Goal: Information Seeking & Learning: Compare options

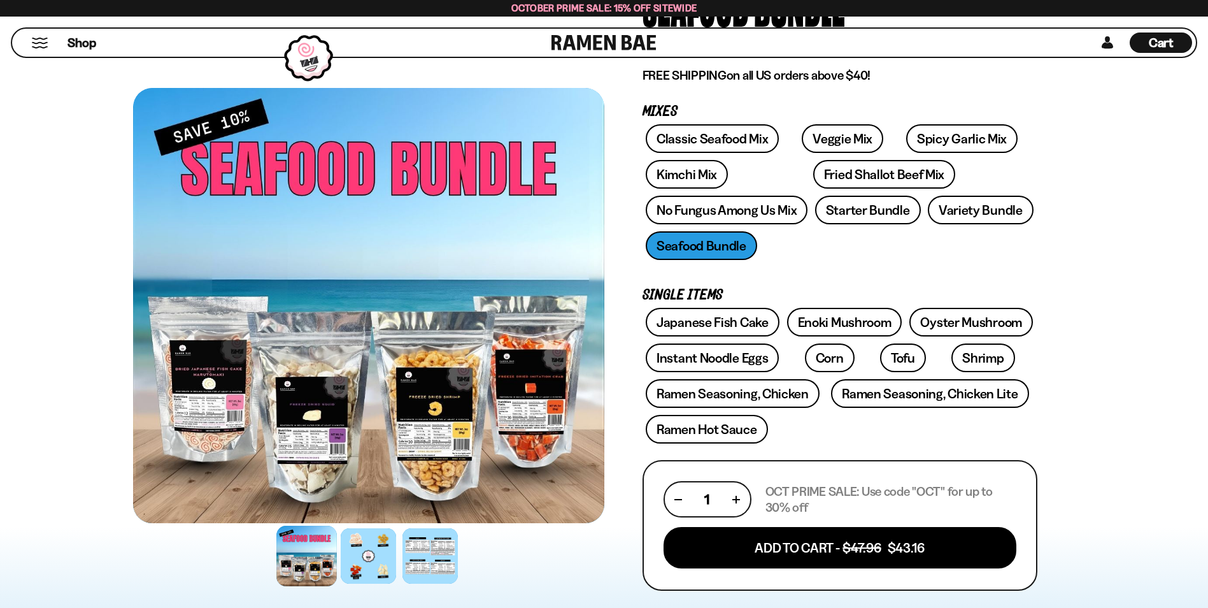
scroll to position [153, 0]
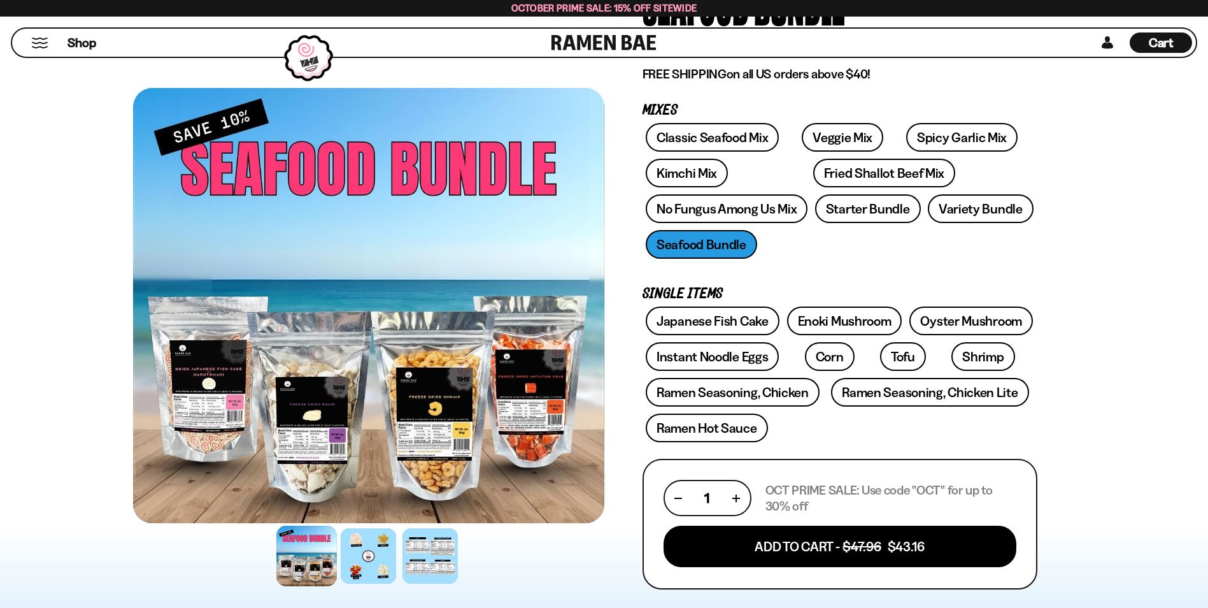
click at [299, 555] on div at bounding box center [306, 555] width 61 height 61
click at [380, 561] on div at bounding box center [368, 555] width 61 height 61
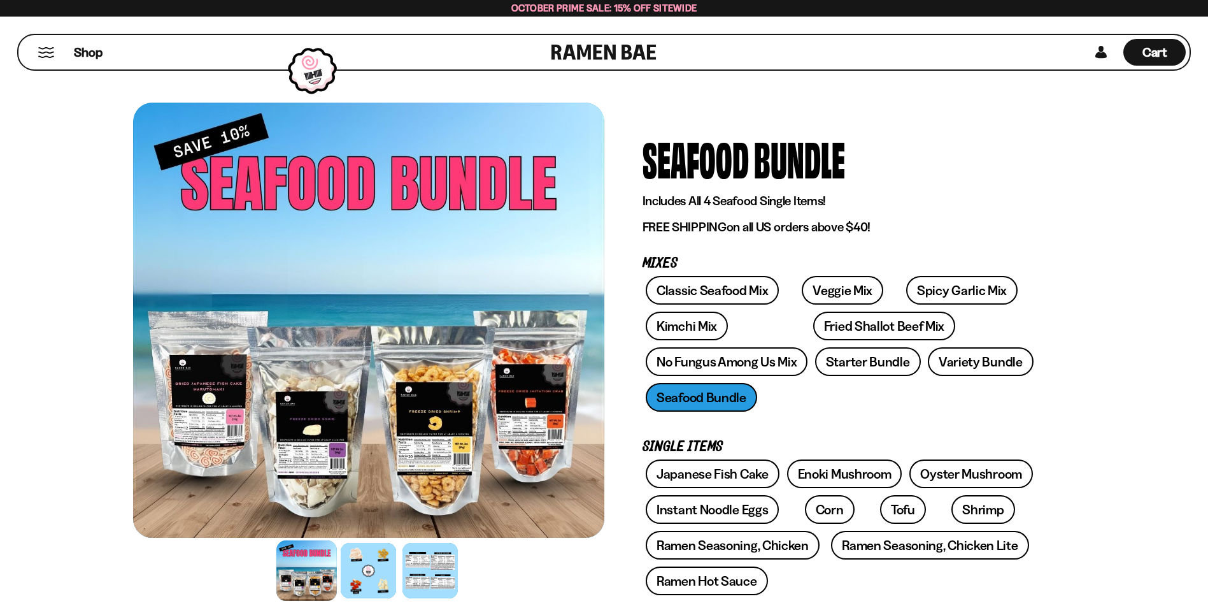
click at [189, 403] on div at bounding box center [368, 320] width 471 height 435
click at [698, 285] on link "Classic Seafood Mix" at bounding box center [712, 290] width 133 height 29
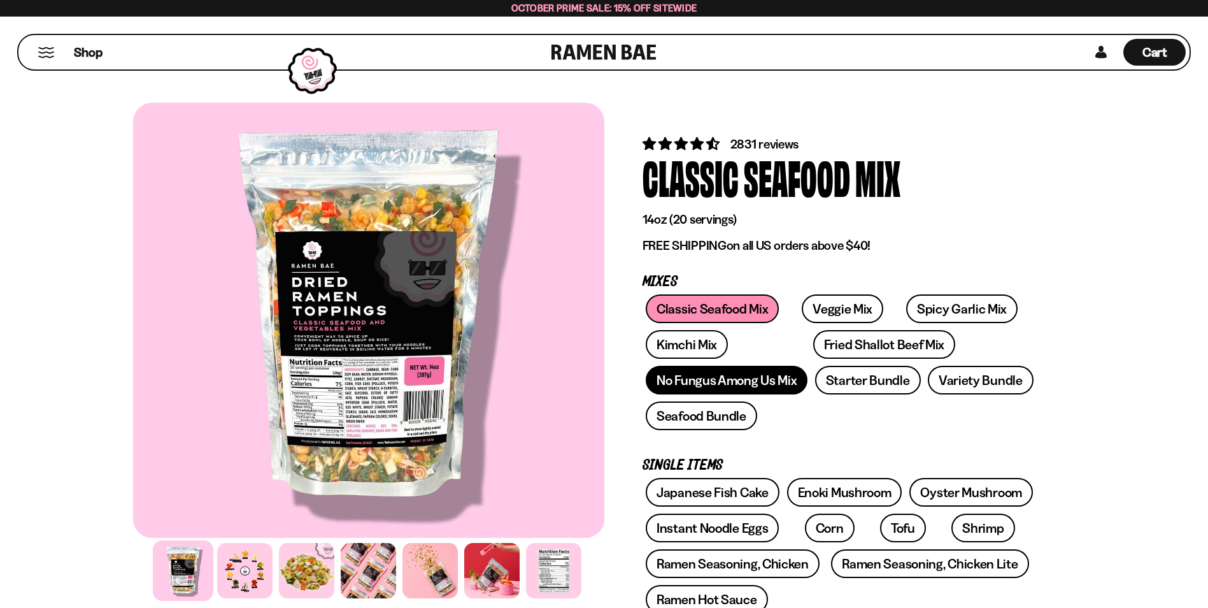
click at [721, 374] on link "No Fungus Among Us Mix" at bounding box center [727, 380] width 162 height 29
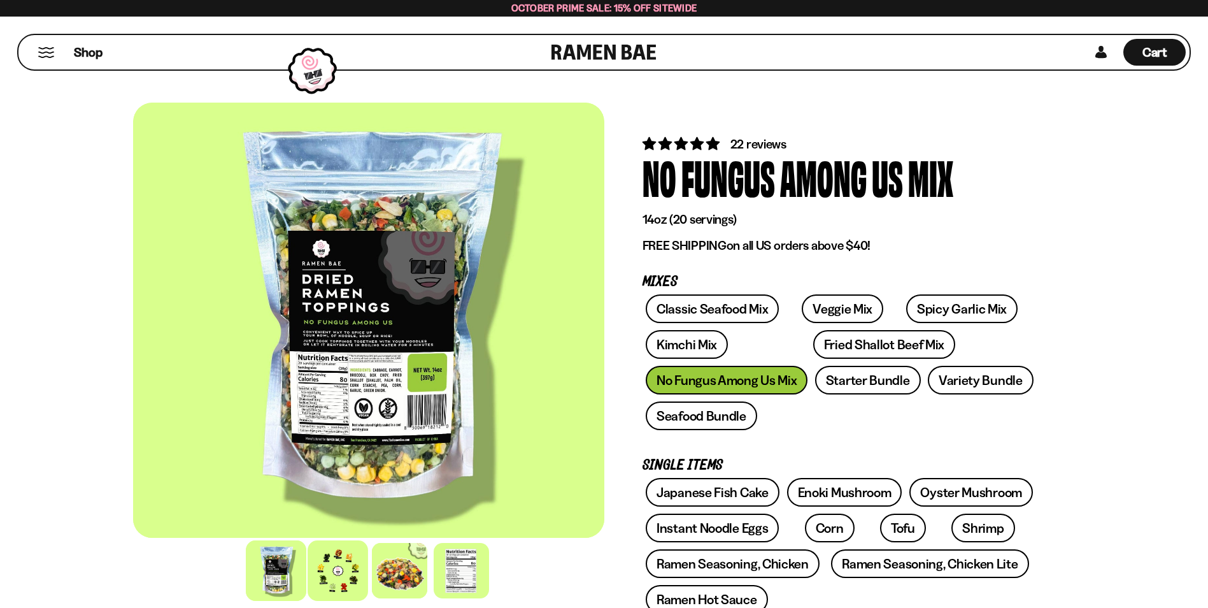
click at [327, 565] on div at bounding box center [338, 570] width 61 height 61
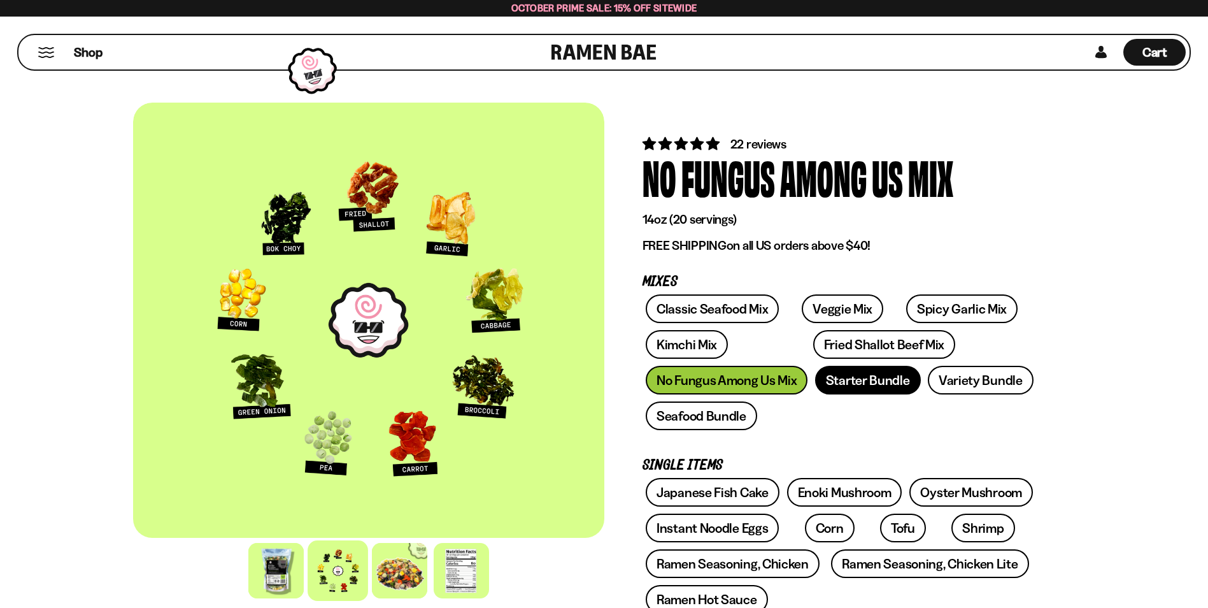
click at [884, 372] on link "Starter Bundle" at bounding box center [868, 380] width 106 height 29
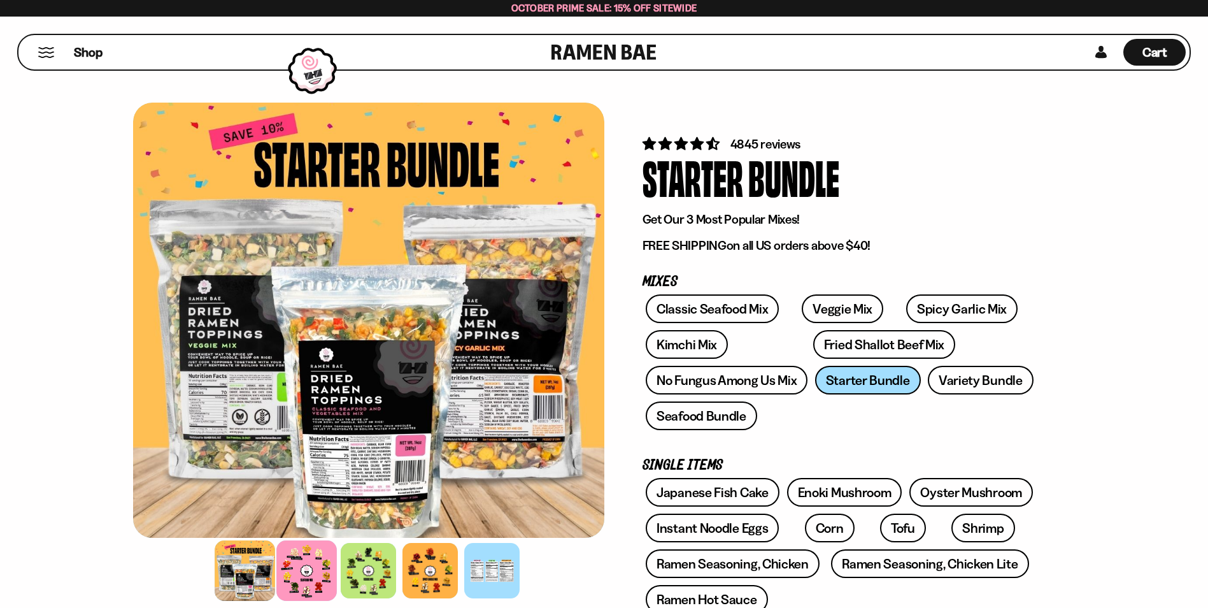
click at [296, 564] on div at bounding box center [306, 570] width 61 height 61
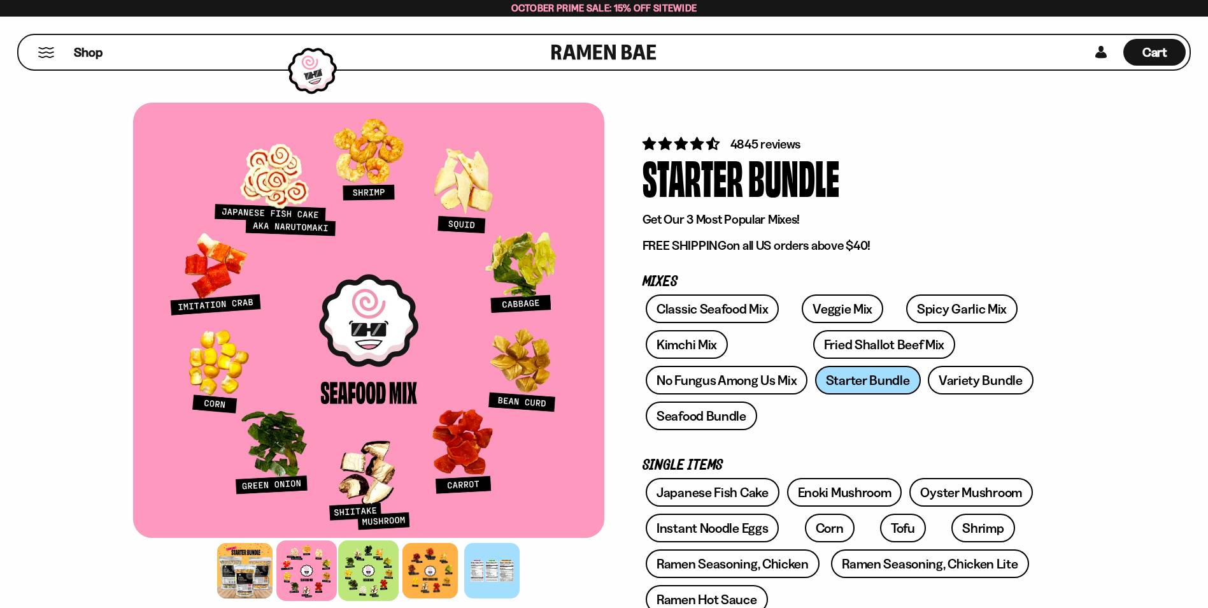
click at [360, 564] on div at bounding box center [368, 570] width 61 height 61
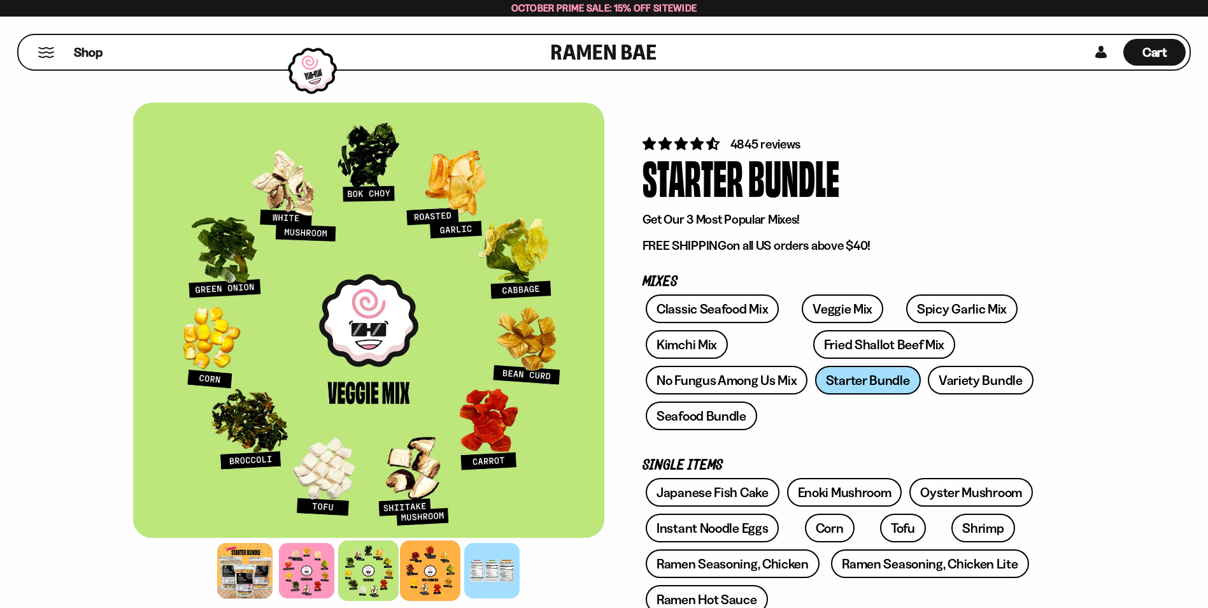
click at [426, 569] on div at bounding box center [430, 570] width 61 height 61
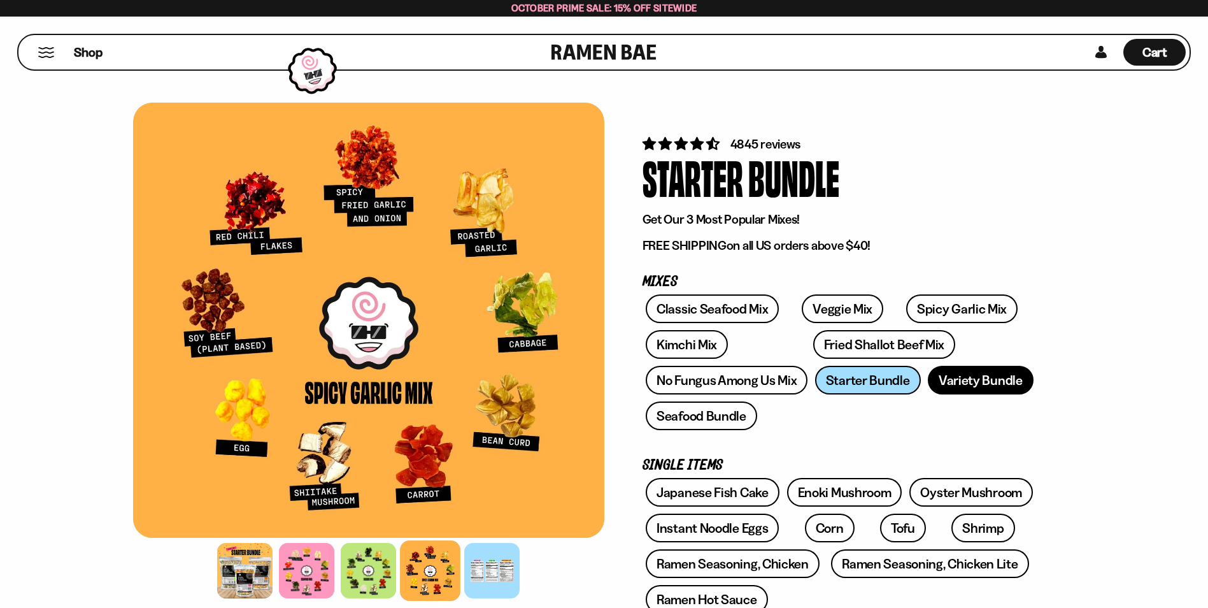
click at [961, 378] on link "Variety Bundle" at bounding box center [981, 380] width 106 height 29
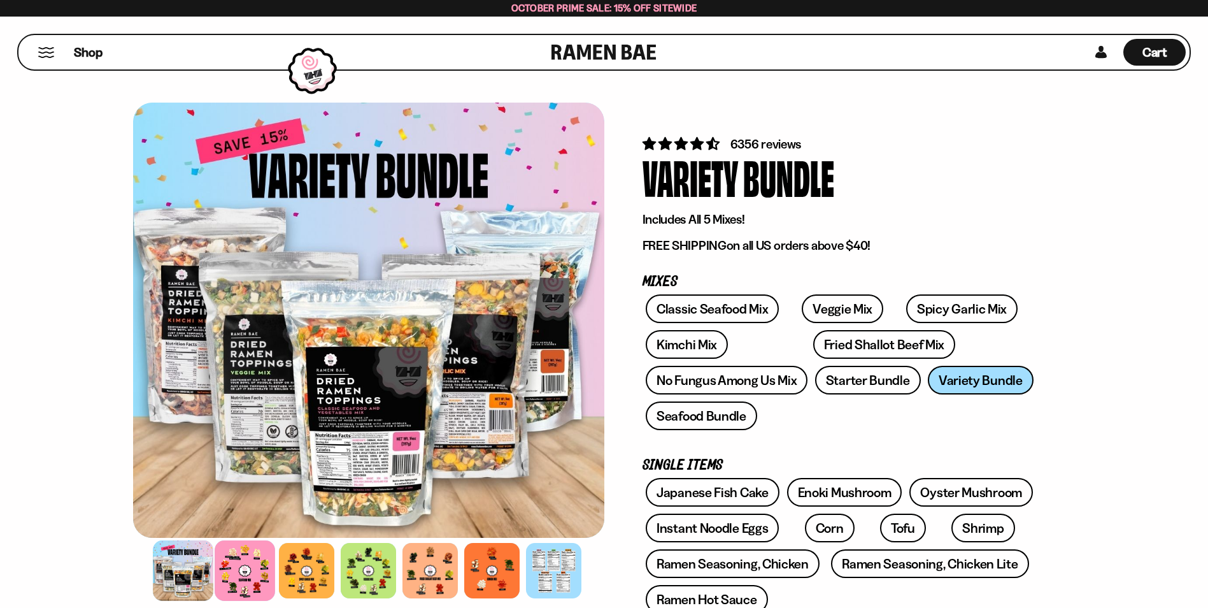
click at [235, 563] on div at bounding box center [245, 570] width 61 height 61
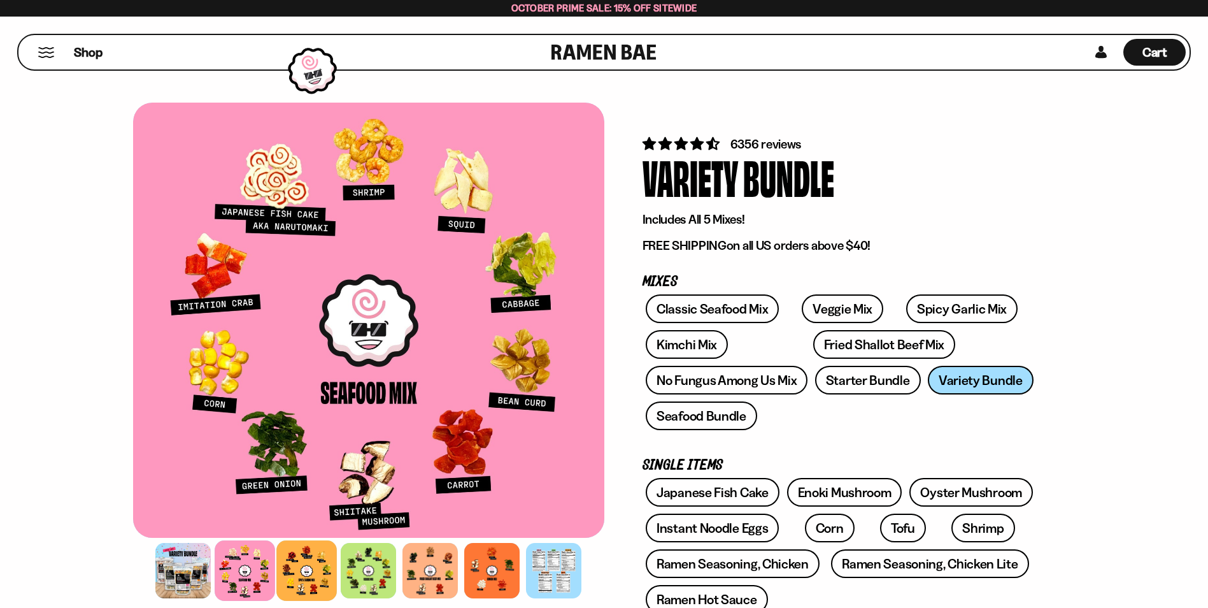
click at [304, 569] on div at bounding box center [306, 570] width 61 height 61
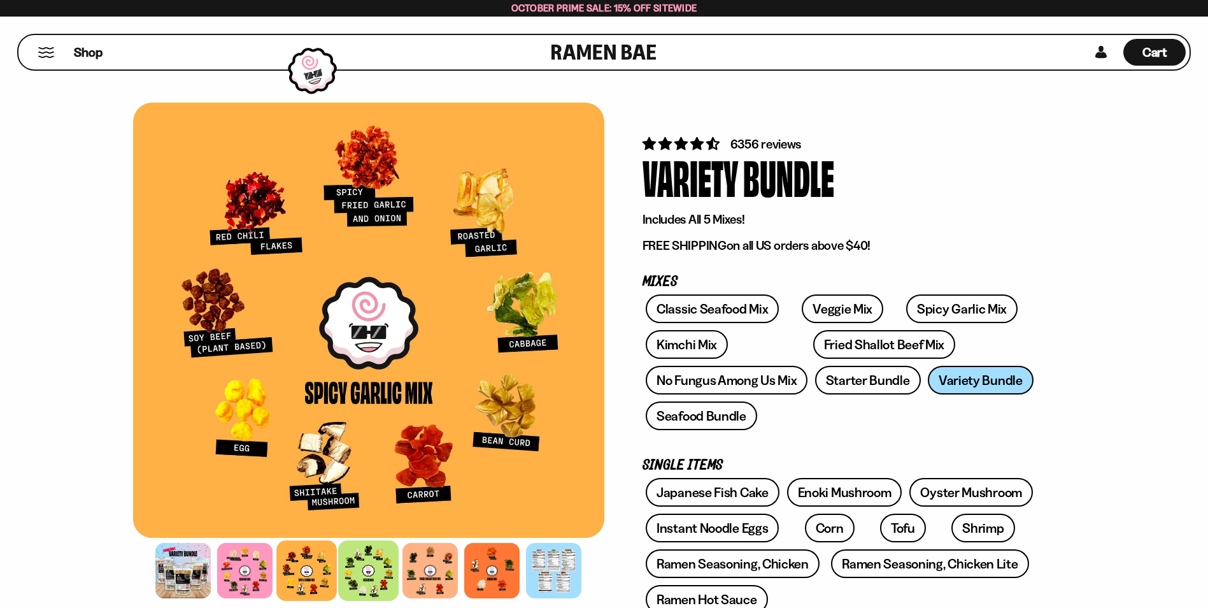
click at [366, 570] on div at bounding box center [368, 570] width 61 height 61
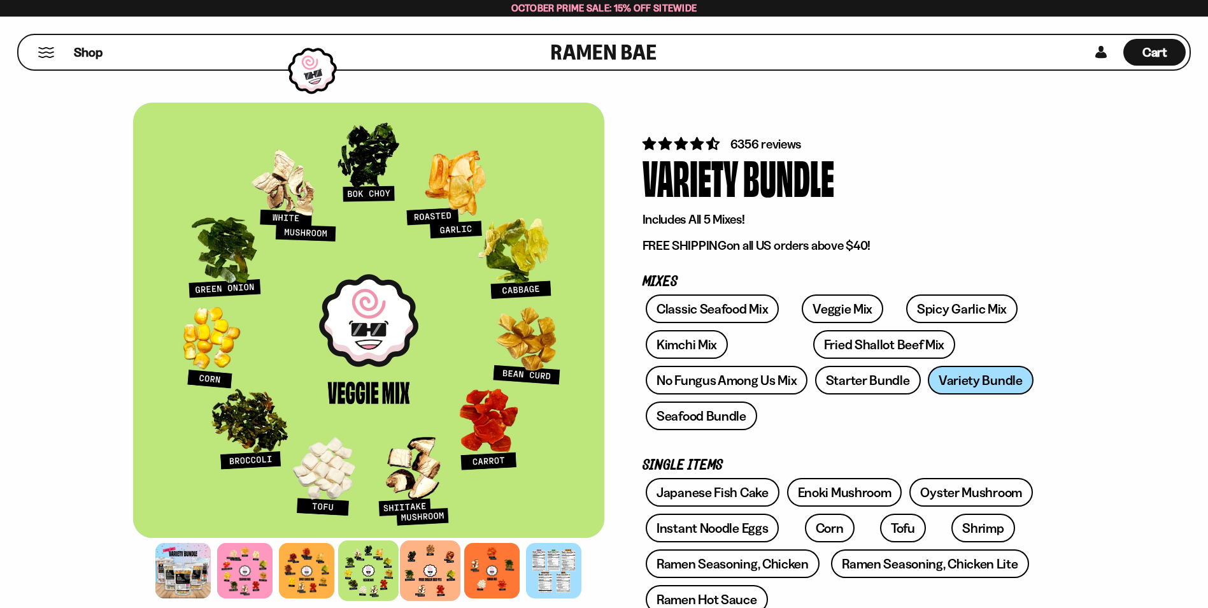
click at [424, 568] on div at bounding box center [430, 570] width 61 height 61
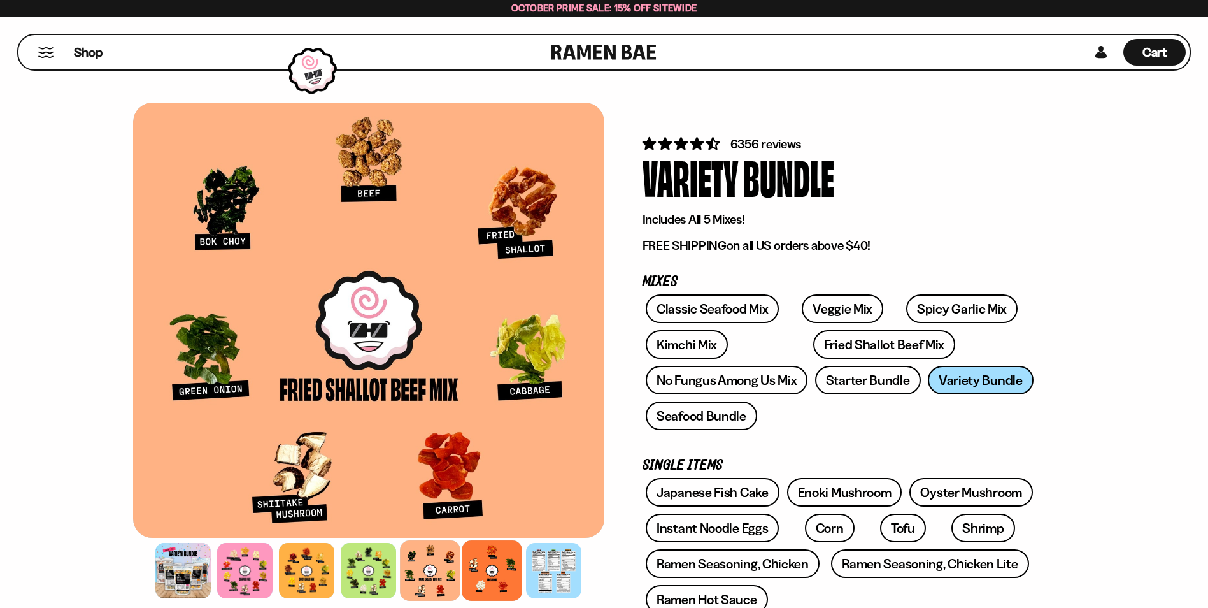
click at [485, 569] on div at bounding box center [492, 570] width 61 height 61
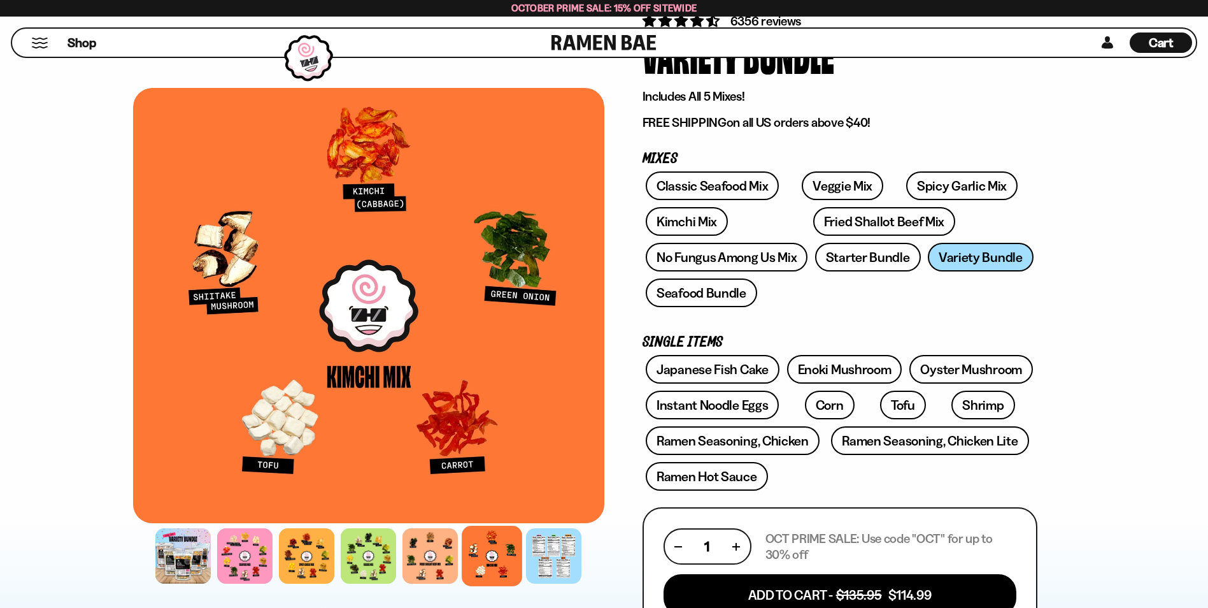
scroll to position [181, 0]
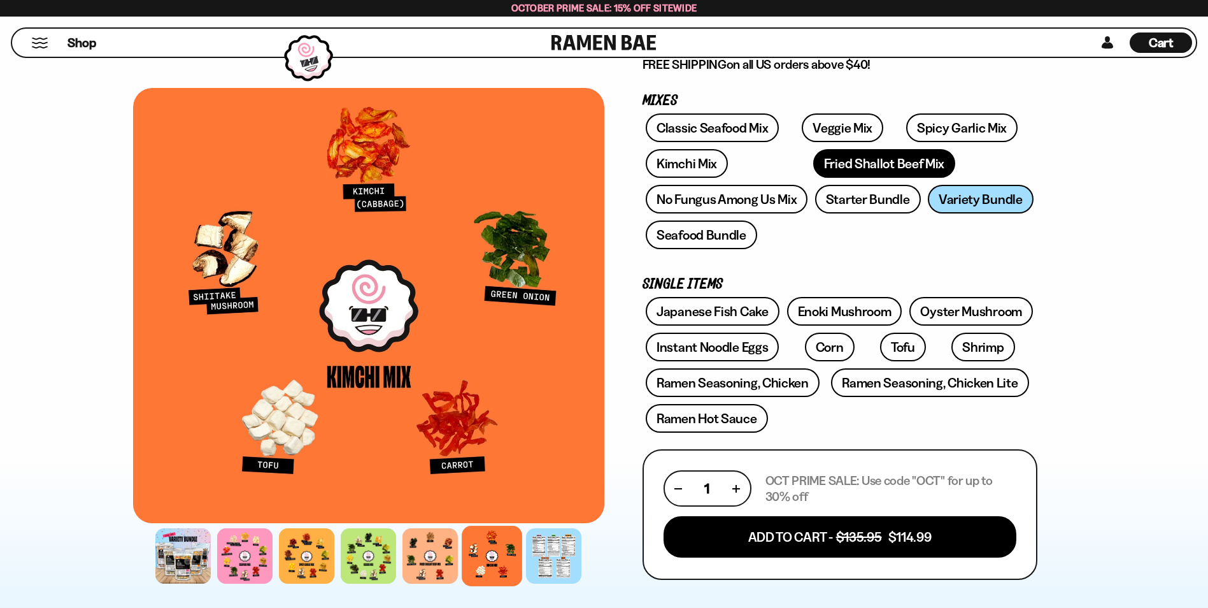
click at [813, 158] on link "Fried Shallot Beef Mix" at bounding box center [884, 163] width 142 height 29
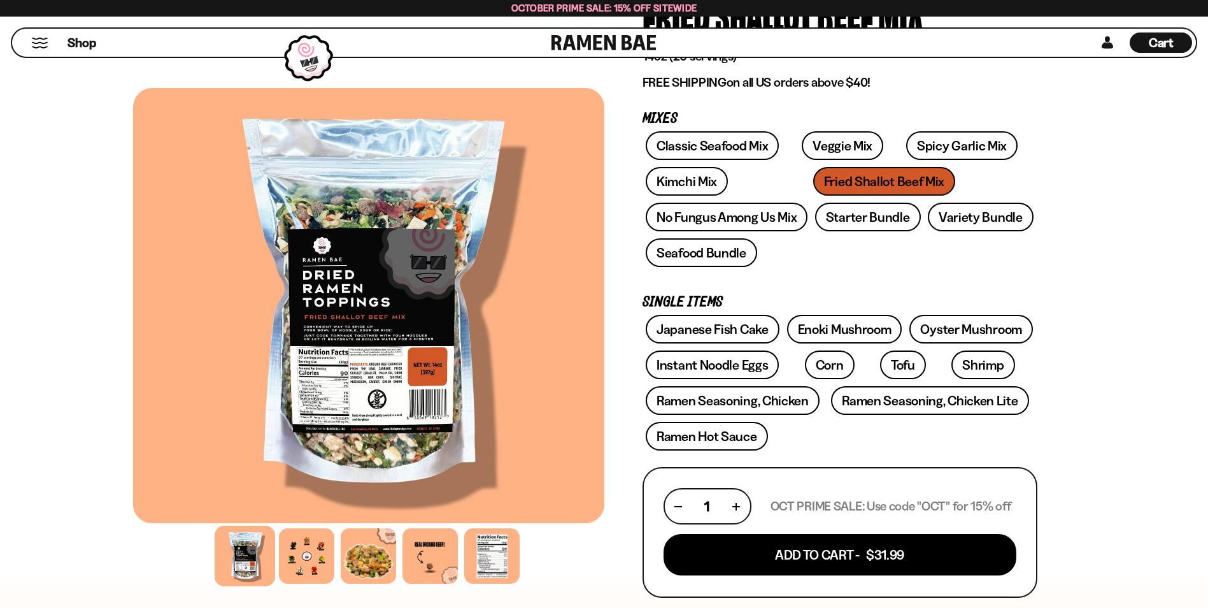
scroll to position [156, 0]
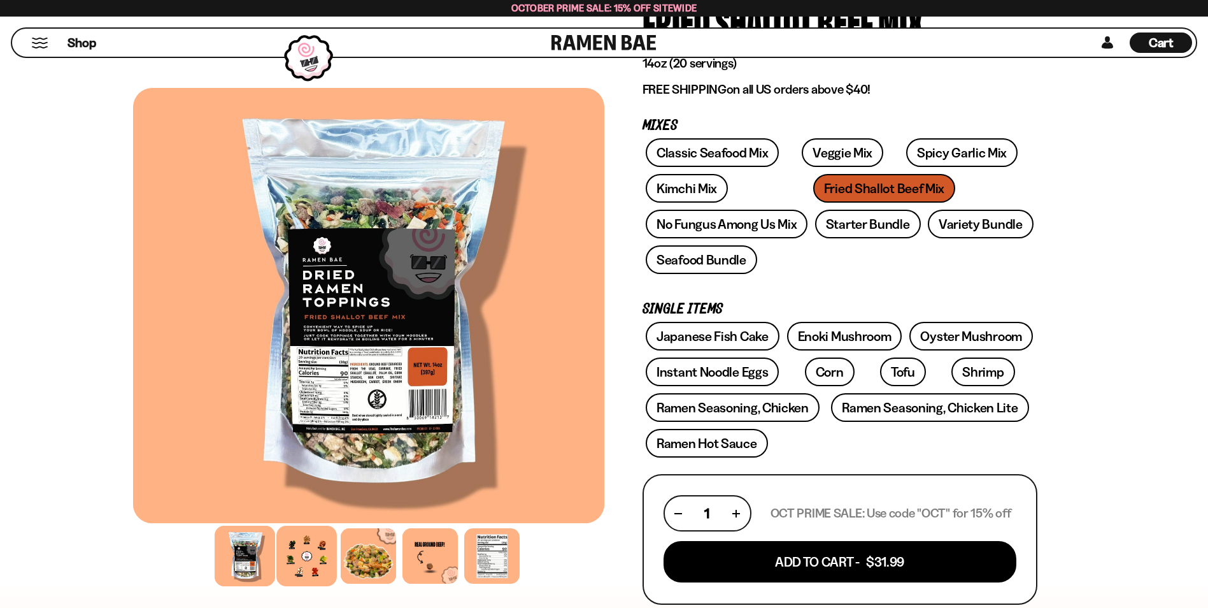
click at [306, 553] on div at bounding box center [306, 555] width 61 height 61
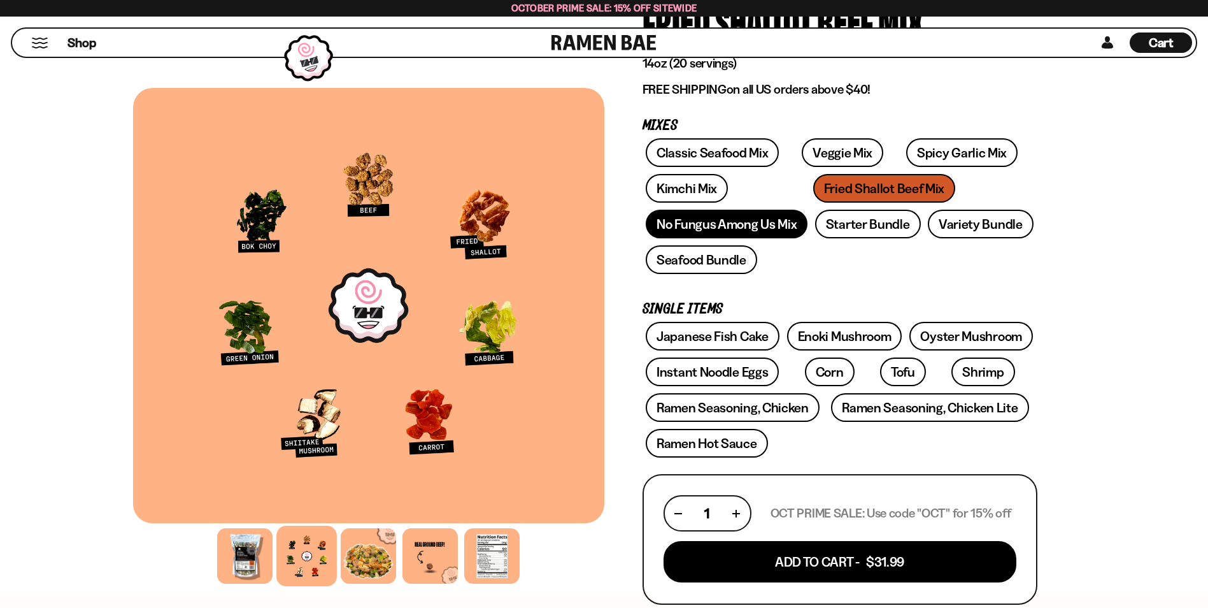
click at [707, 222] on link "No Fungus Among Us Mix" at bounding box center [727, 224] width 162 height 29
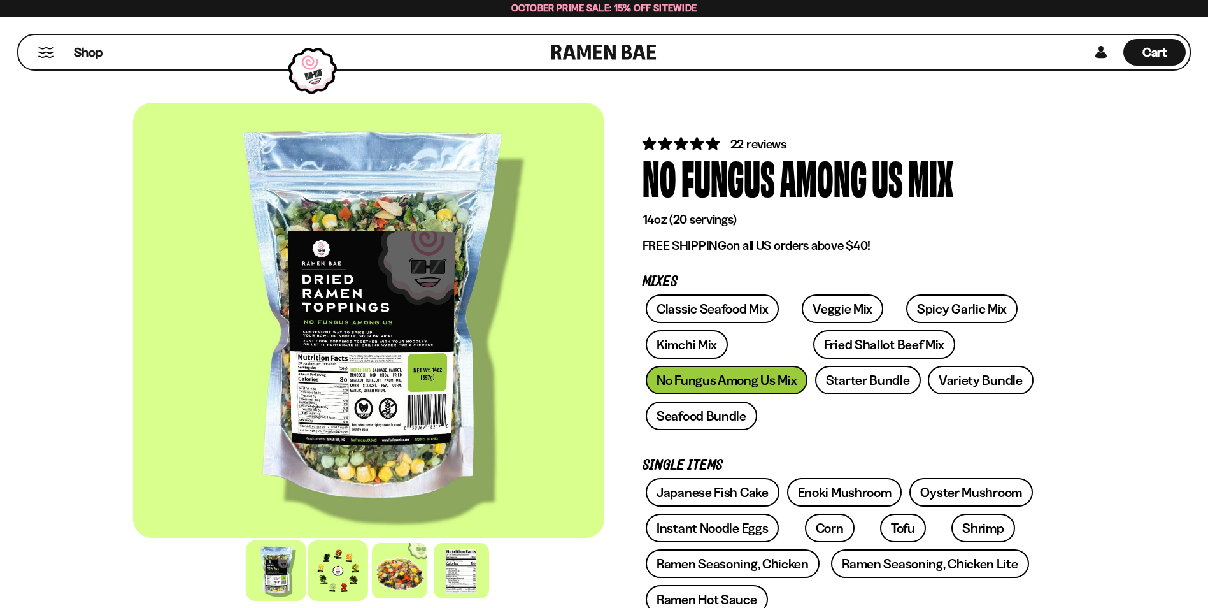
click at [334, 567] on div at bounding box center [338, 570] width 61 height 61
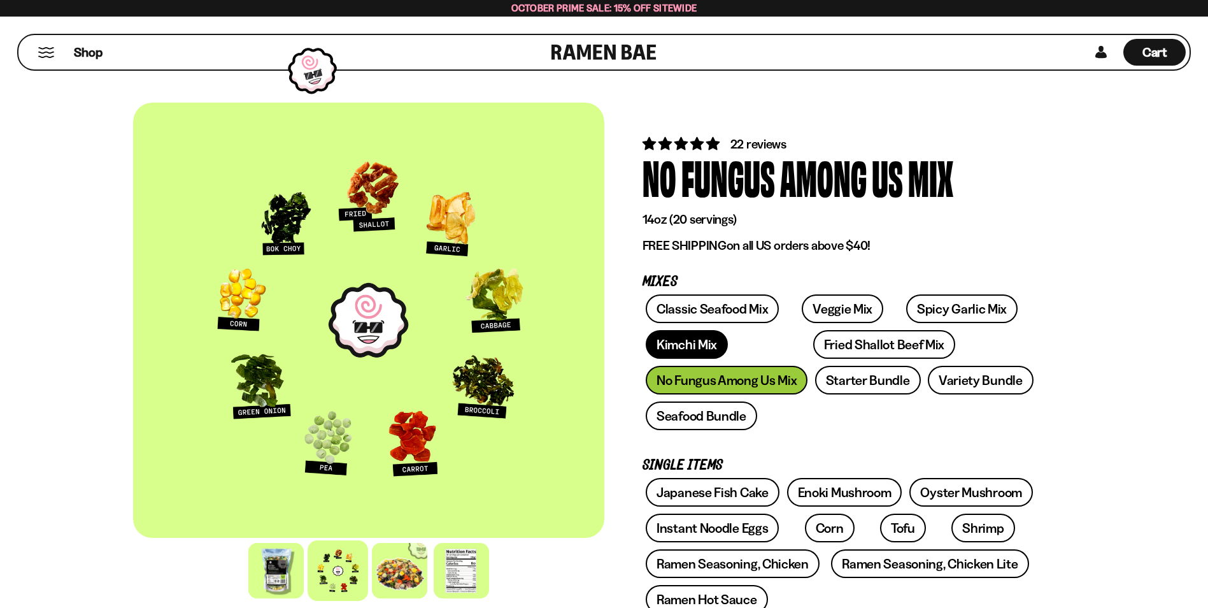
click at [673, 340] on link "Kimchi Mix" at bounding box center [687, 344] width 82 height 29
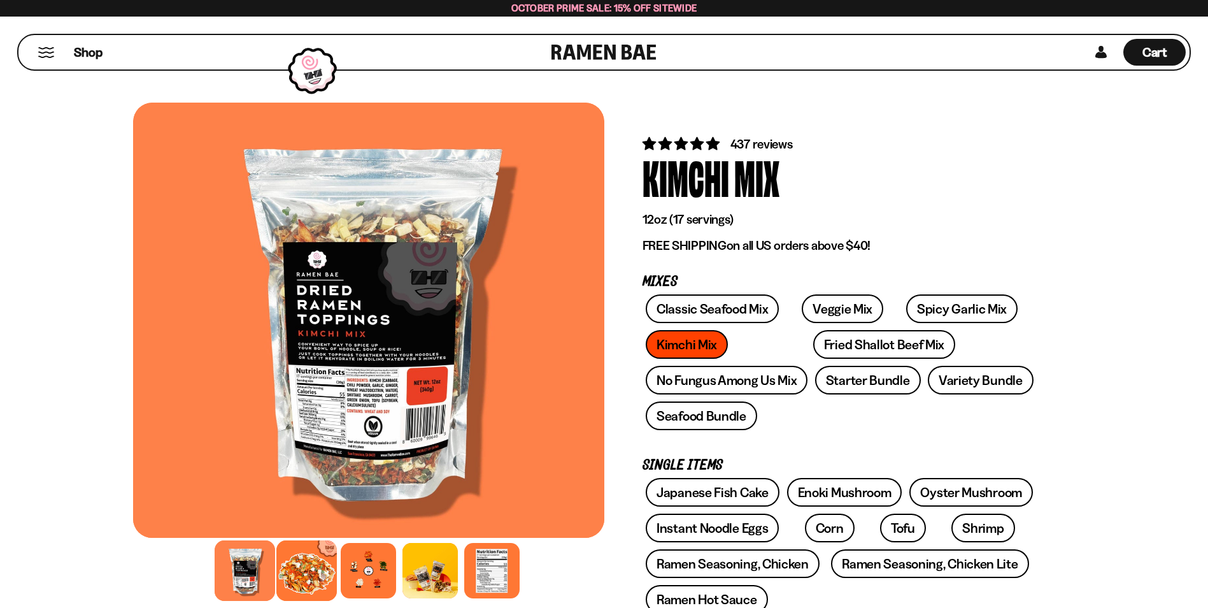
click at [301, 561] on div at bounding box center [306, 570] width 61 height 61
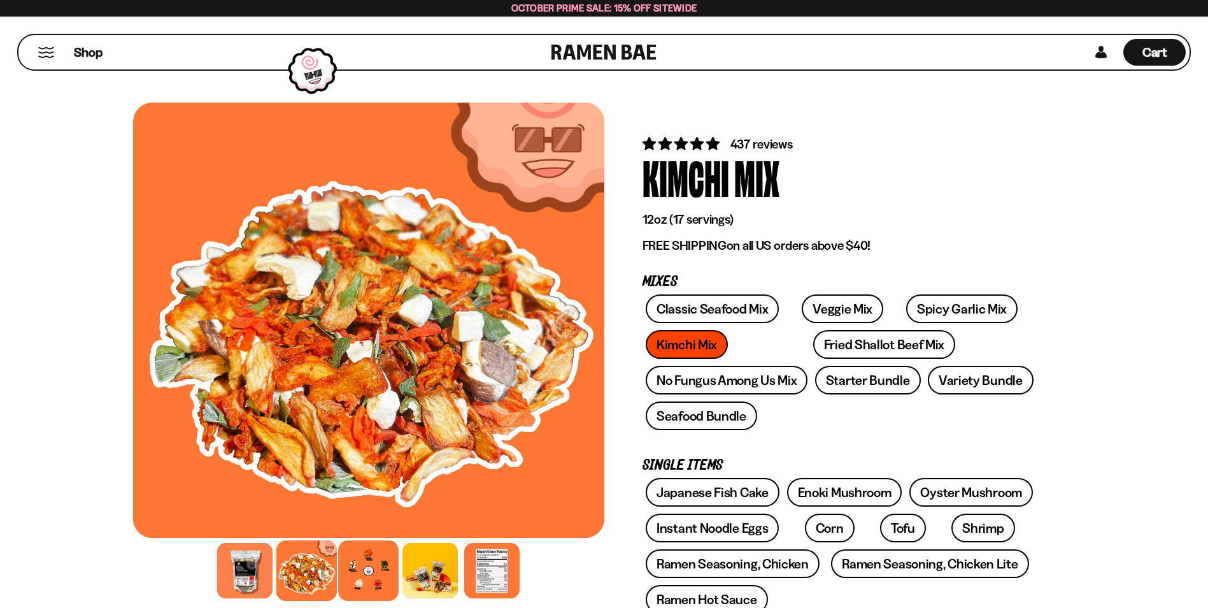
click at [367, 571] on div at bounding box center [368, 570] width 61 height 61
